Goal: Browse casually: Explore the website without a specific task or goal

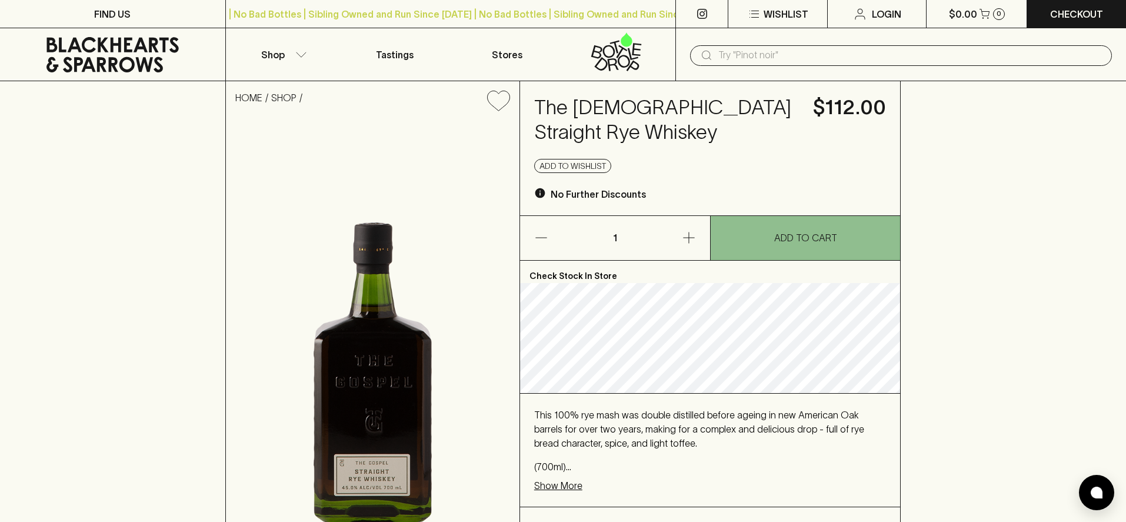
click at [126, 43] on icon at bounding box center [112, 54] width 132 height 35
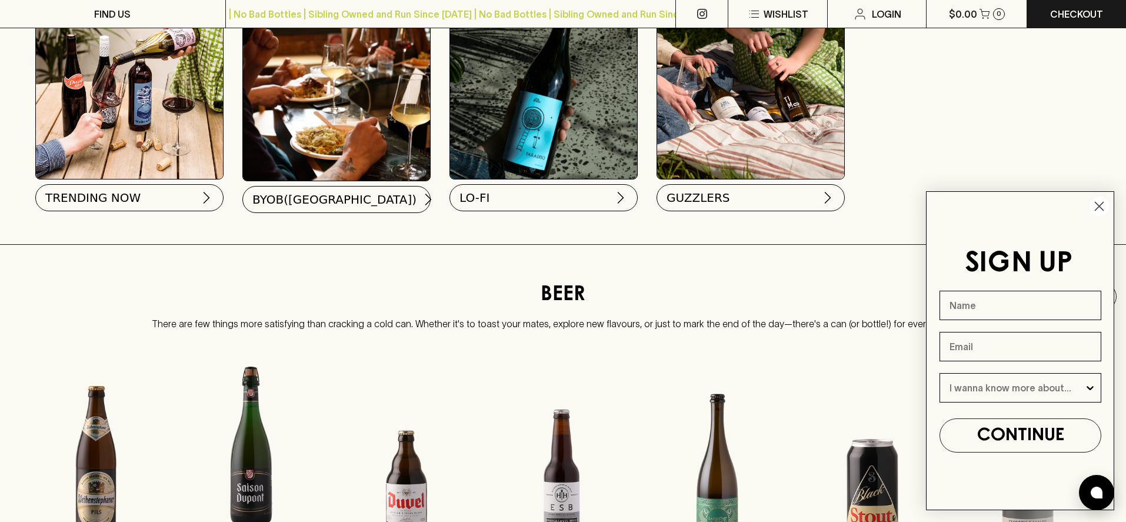
scroll to position [1282, 0]
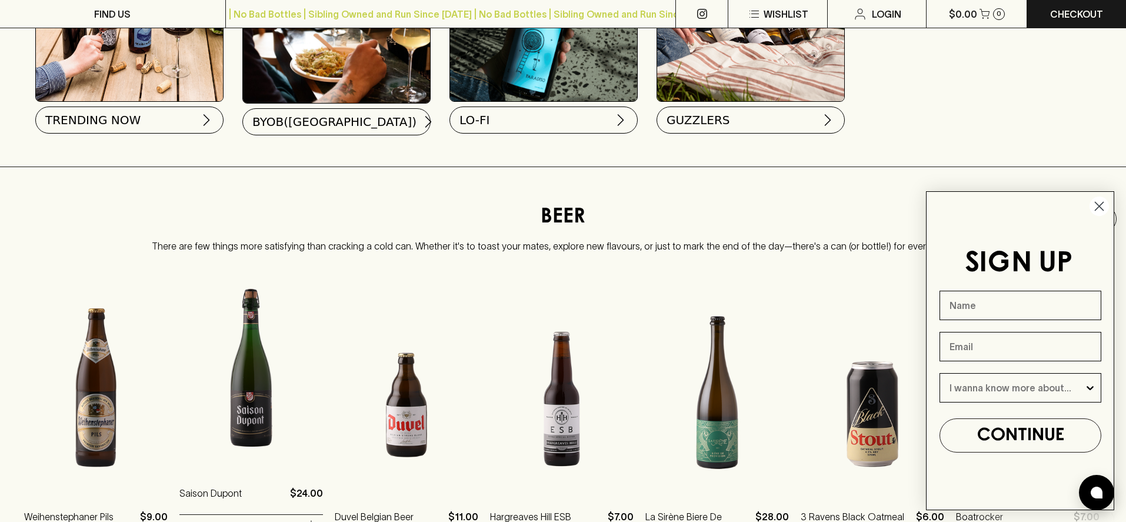
click at [254, 390] on img at bounding box center [251, 365] width 144 height 206
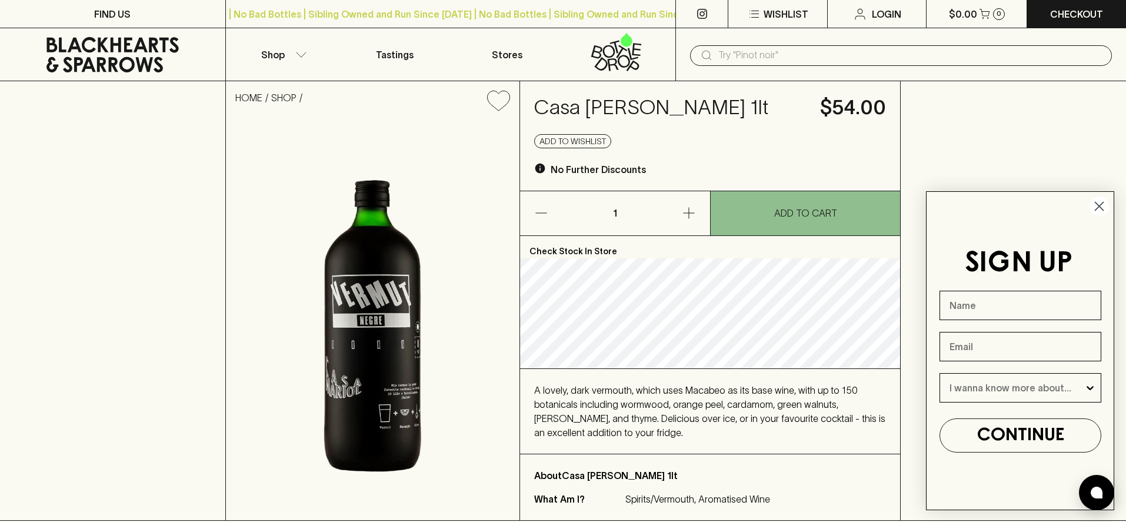
click at [1102, 205] on circle "Close dialog" at bounding box center [1098, 205] width 19 height 19
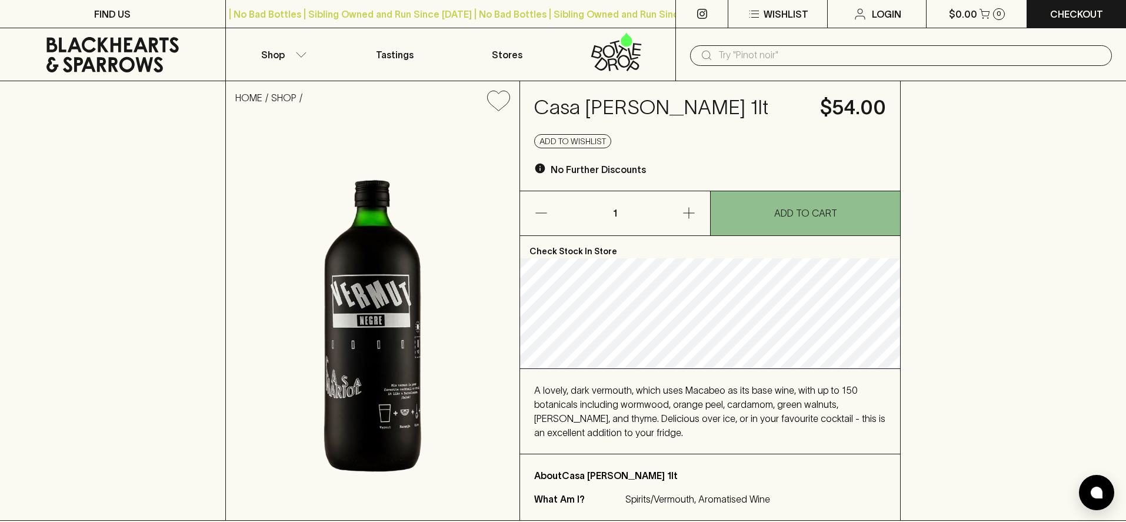
click at [649, 109] on h4 "Casa Mariol Vermut Negre 1lt" at bounding box center [670, 107] width 272 height 25
copy h4 "Casa Mariol Vermut Negre 1lt"
